Goal: Information Seeking & Learning: Learn about a topic

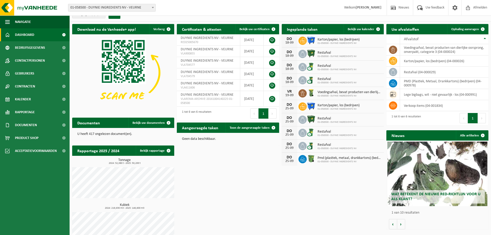
scroll to position [20, 0]
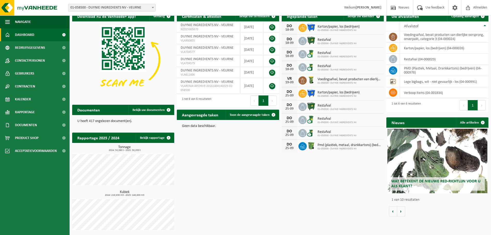
click at [418, 164] on div "Wat betekent de nieuwe RED-richtlijn voor u als klant?" at bounding box center [437, 161] width 100 height 64
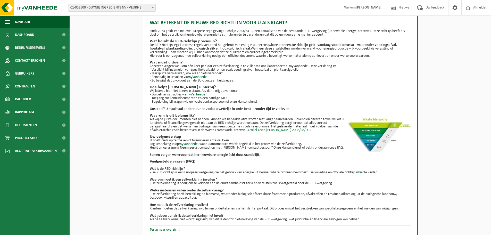
scroll to position [9, 0]
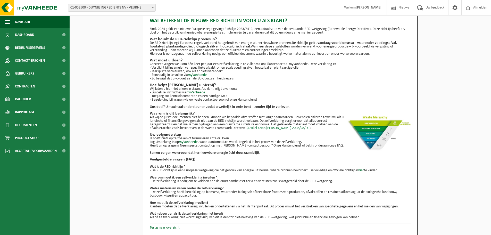
click at [114, 55] on div "Wat betekent de nieuwe RED-richtlijn voor u als klant? Sinds 2024 geldt een nie…" at bounding box center [280, 122] width 421 height 226
drag, startPoint x: 110, startPoint y: 70, endPoint x: 110, endPoint y: 75, distance: 5.2
click at [110, 75] on div "Wat betekent de nieuwe RED-richtlijn voor u als klant? Sinds 2024 geldt een nie…" at bounding box center [280, 122] width 421 height 226
click at [200, 37] on h2 "Wat houdt de RED-richtlijn precies in?" at bounding box center [280, 39] width 261 height 4
